Goal: Check status

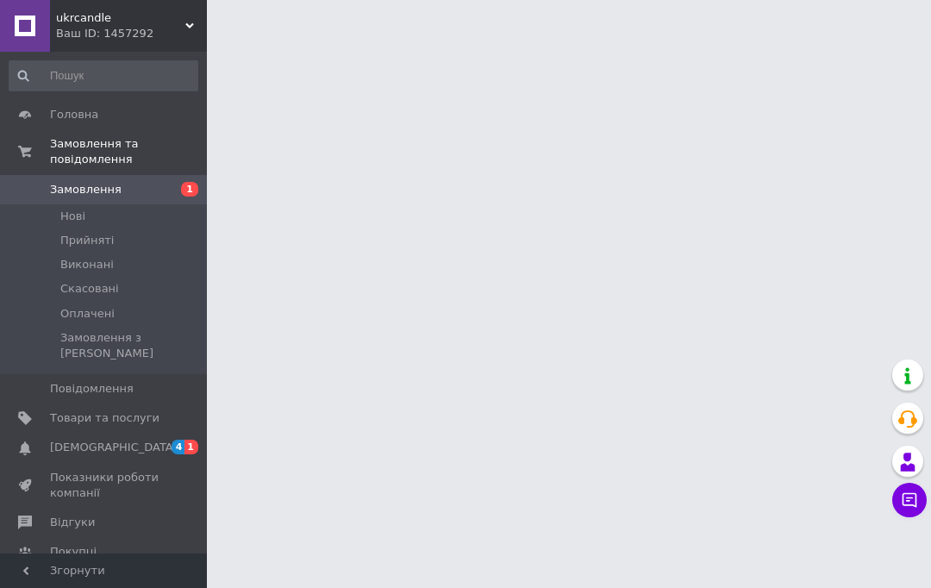
click at [76, 152] on span "Замовлення та повідомлення" at bounding box center [128, 151] width 157 height 31
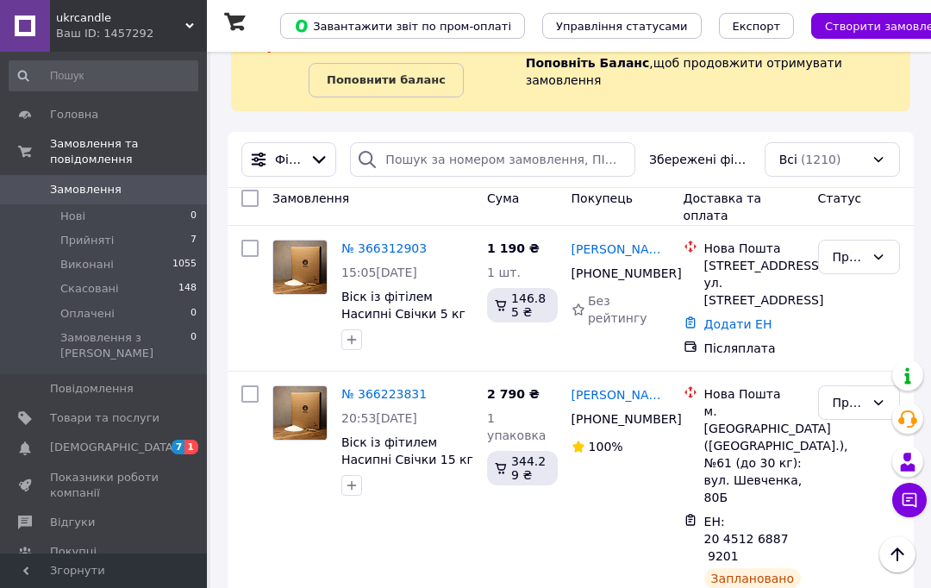
scroll to position [95, 0]
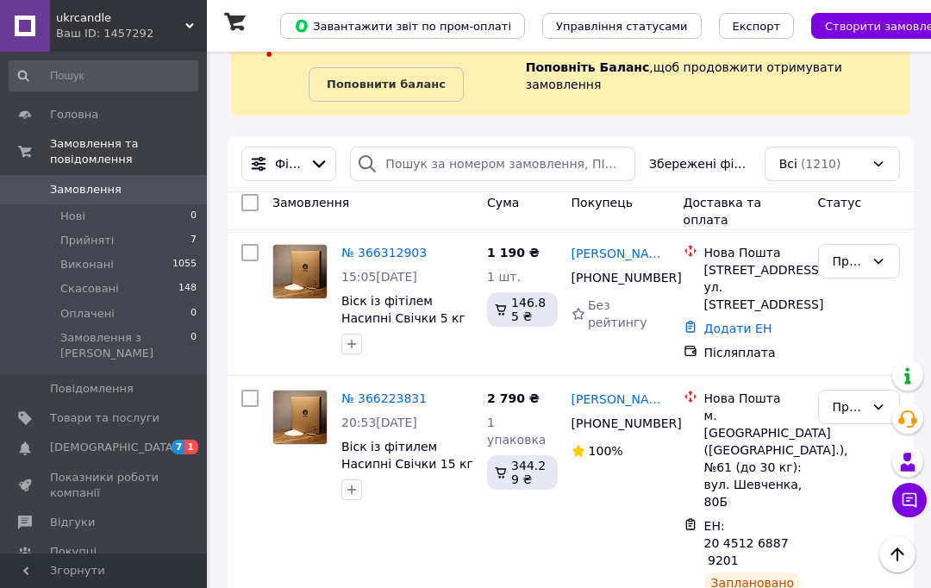
click at [384, 246] on link "№ 366312903" at bounding box center [383, 253] width 85 height 14
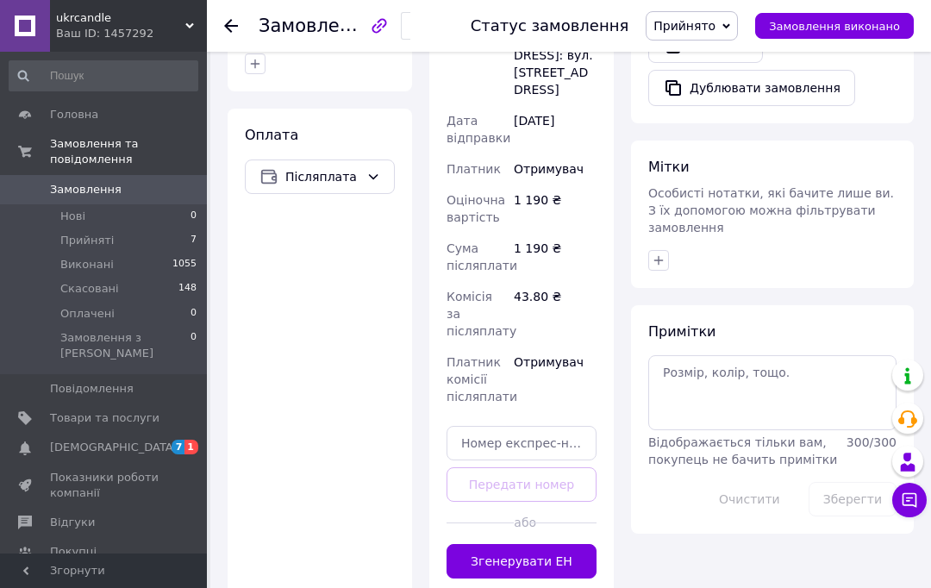
scroll to position [675, 0]
click at [501, 543] on button "Згенерувати ЕН" at bounding box center [521, 560] width 150 height 34
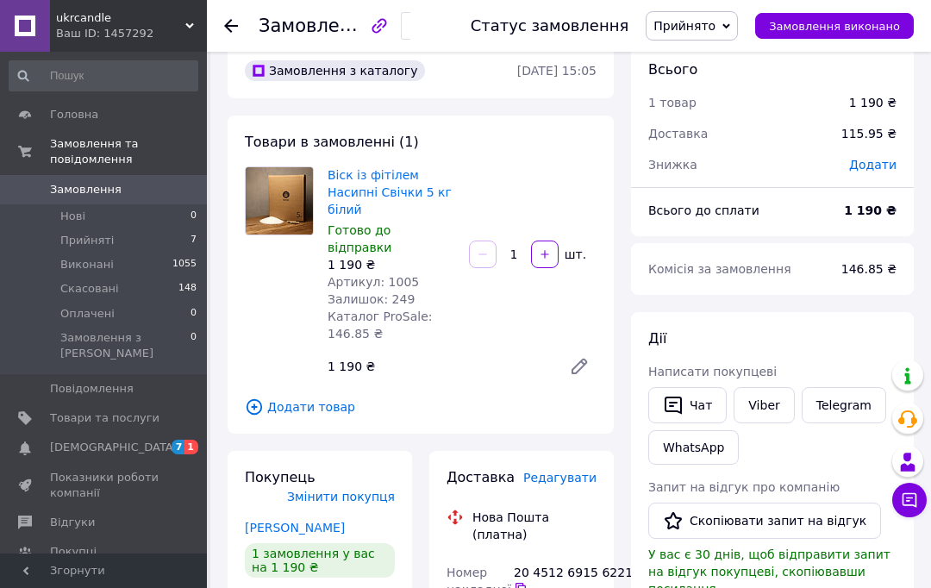
scroll to position [0, 0]
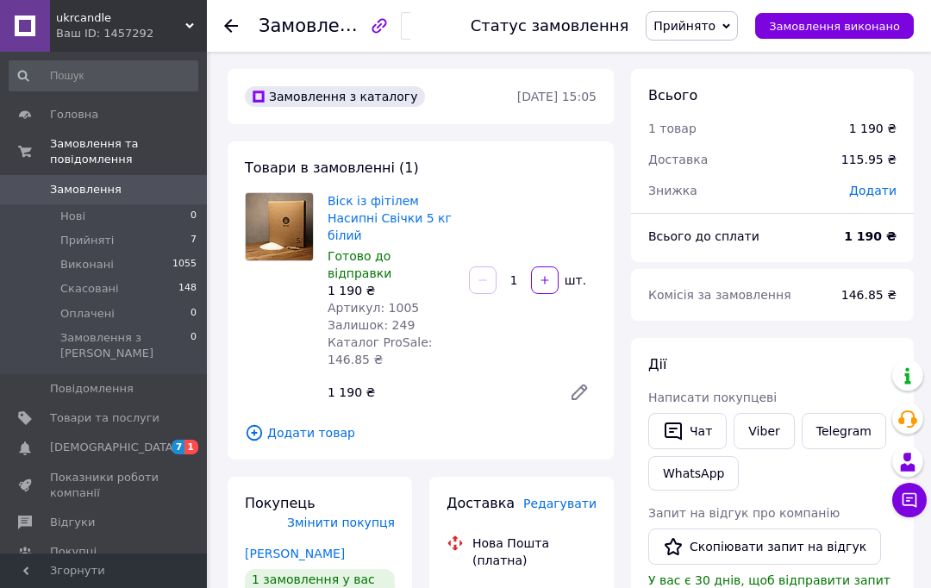
click at [221, 26] on div "Замовлення №366312903 Статус замовлення Прийнято Виконано Скасовано Оплачено За…" at bounding box center [569, 26] width 724 height 52
click at [230, 31] on use at bounding box center [231, 26] width 14 height 14
